Goal: Task Accomplishment & Management: Manage account settings

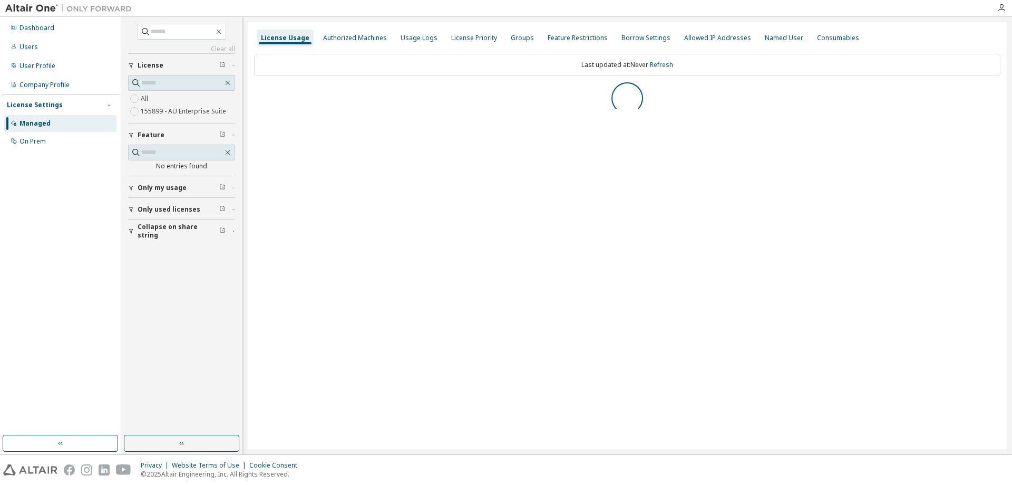
click at [22, 285] on div "Dashboard Users User Profile Company Profile License Settings Managed On Prem" at bounding box center [61, 225] width 118 height 415
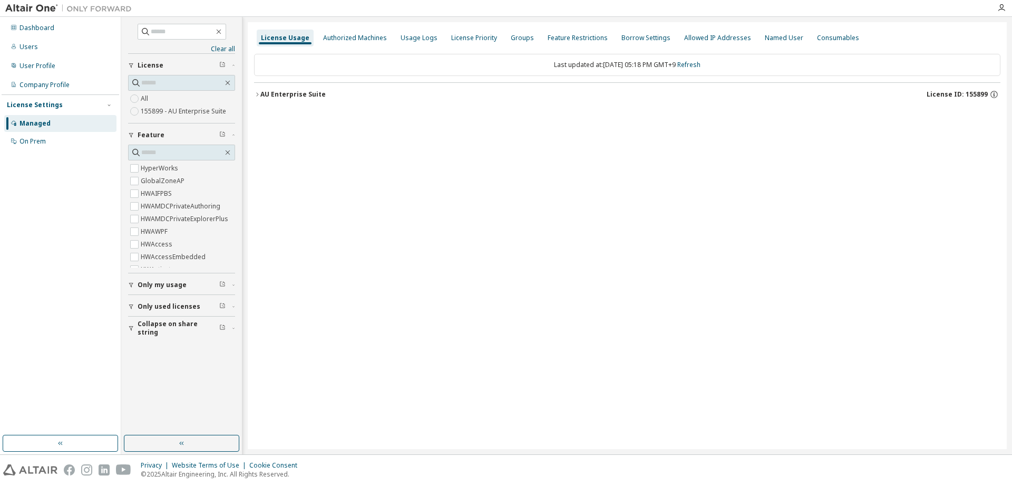
click at [251, 94] on div "License Usage Authorized Machines Usage Logs License Priority Groups Feature Re…" at bounding box center [627, 235] width 759 height 427
click at [269, 94] on div "AU Enterprise Suite" at bounding box center [292, 94] width 65 height 8
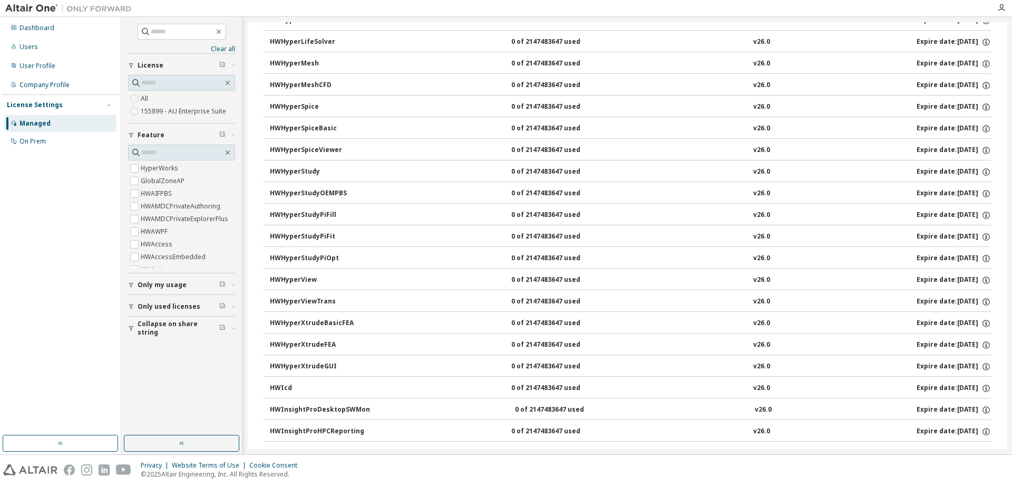
drag, startPoint x: 467, startPoint y: 169, endPoint x: 455, endPoint y: 279, distance: 110.9
drag, startPoint x: 457, startPoint y: 318, endPoint x: 466, endPoint y: 419, distance: 101.1
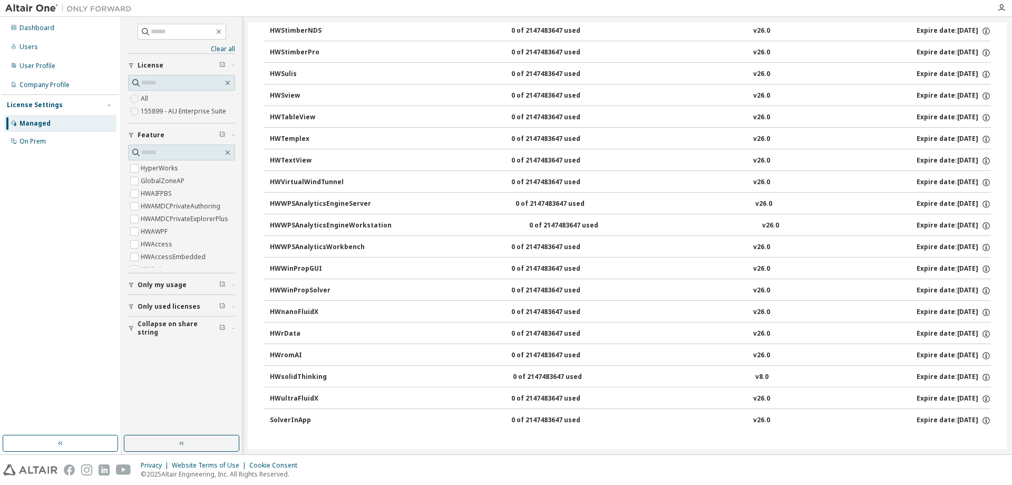
drag, startPoint x: 461, startPoint y: 222, endPoint x: 468, endPoint y: 330, distance: 108.3
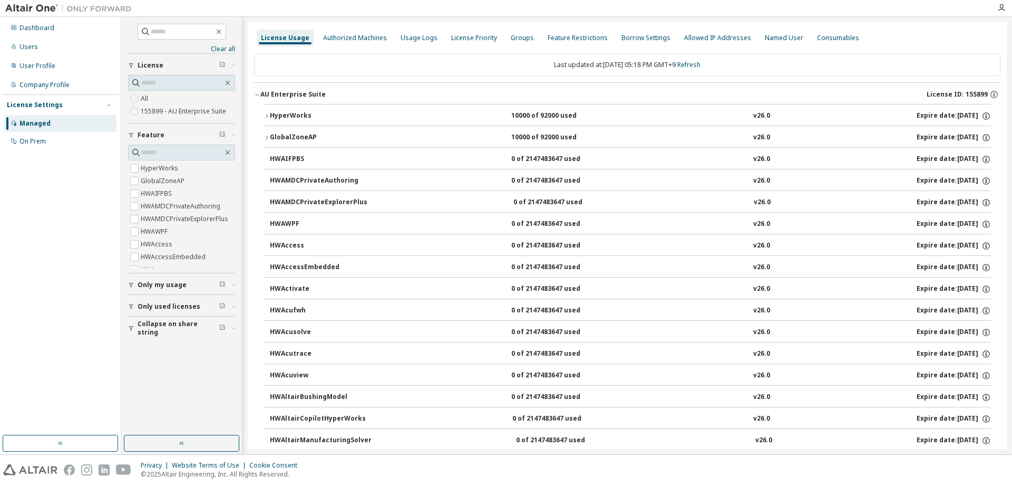
drag, startPoint x: 468, startPoint y: 331, endPoint x: 452, endPoint y: 78, distance: 254.1
click at [265, 133] on button "GlobalZoneAP 10000 of 92000 used v26.0 Expire date: [DATE]" at bounding box center [628, 137] width 728 height 23
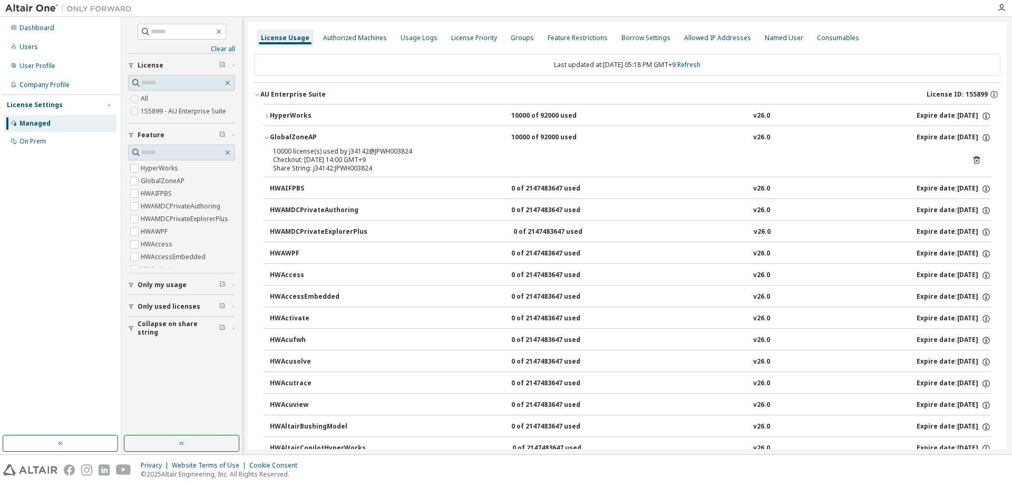
click at [266, 115] on icon "button" at bounding box center [267, 116] width 6 height 6
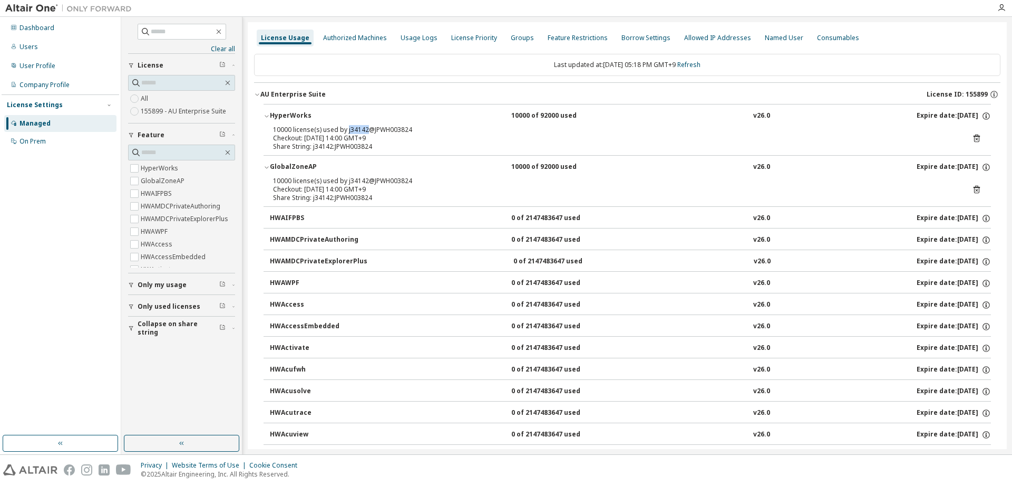
drag, startPoint x: 368, startPoint y: 127, endPoint x: 346, endPoint y: 129, distance: 22.2
click at [346, 129] on div "10000 license(s) used by j34142@JPWH003824" at bounding box center [614, 129] width 683 height 8
copy div "j34142"
